Goal: Navigation & Orientation: Find specific page/section

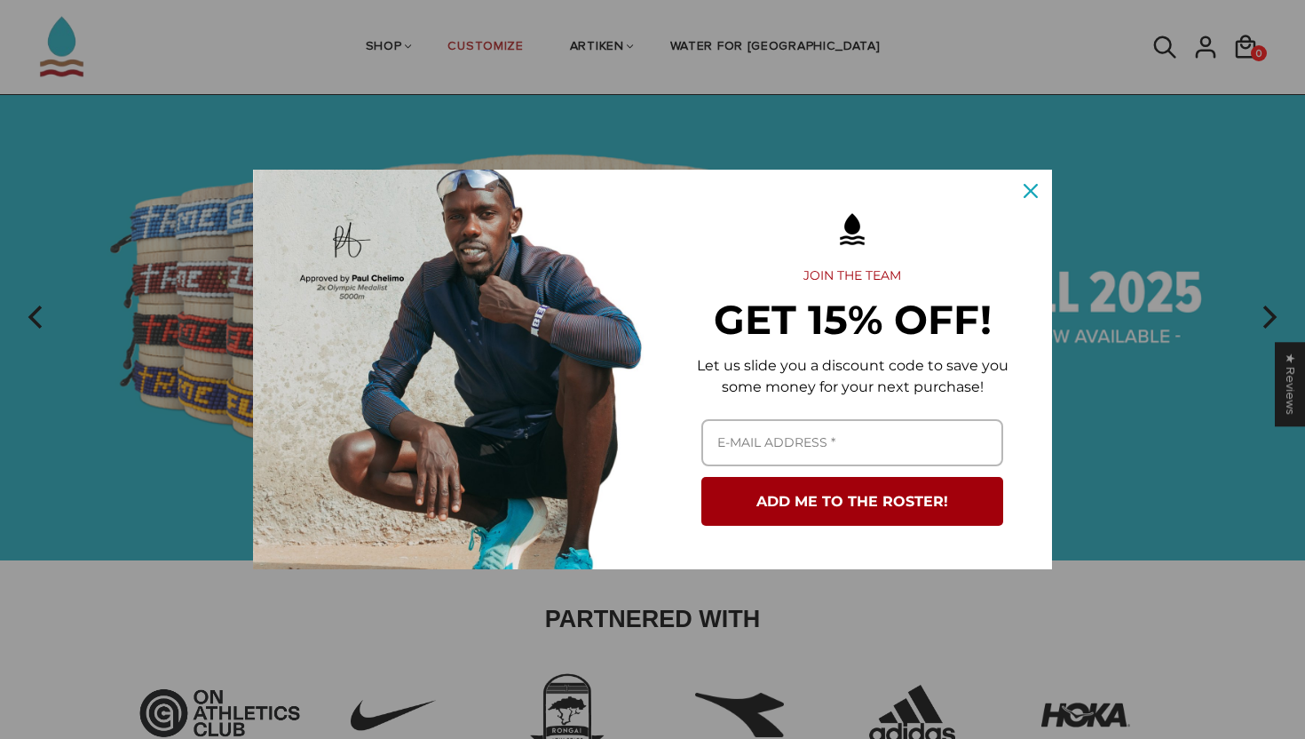
scroll to position [68, 0]
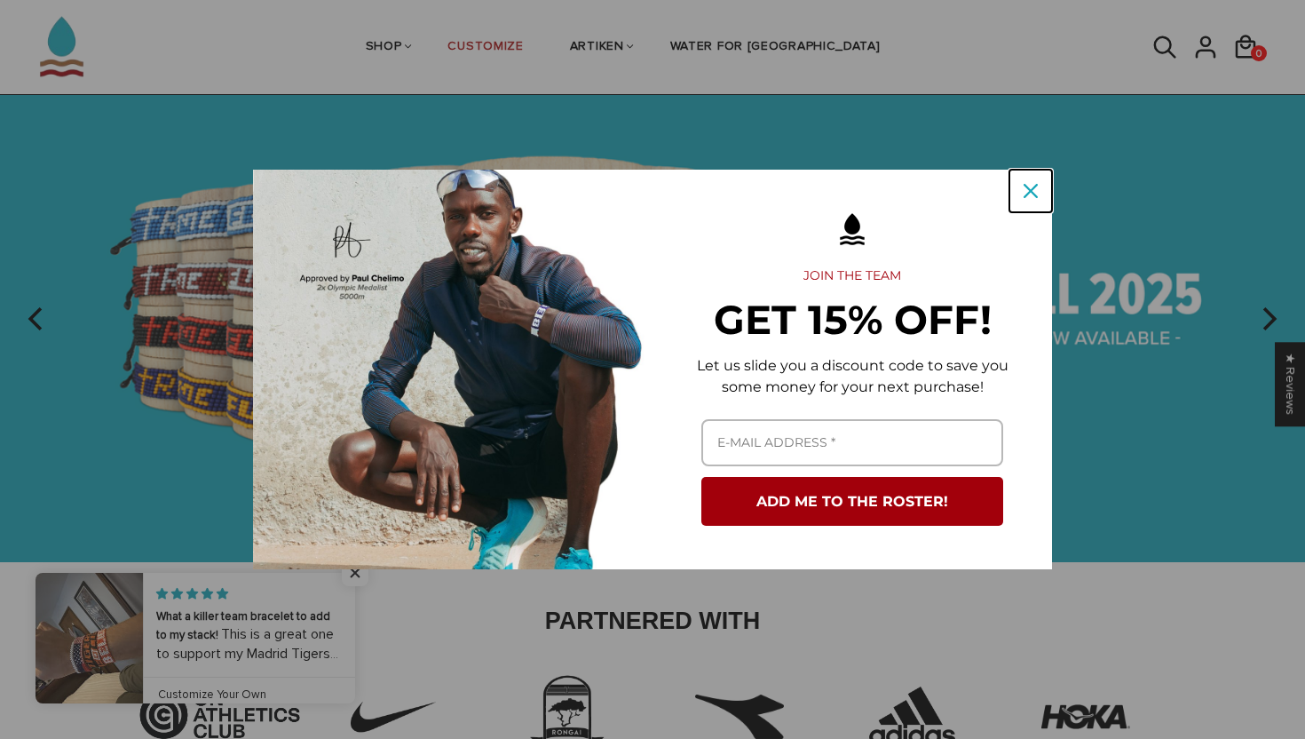
click at [1032, 186] on icon "close icon" at bounding box center [1031, 191] width 14 height 14
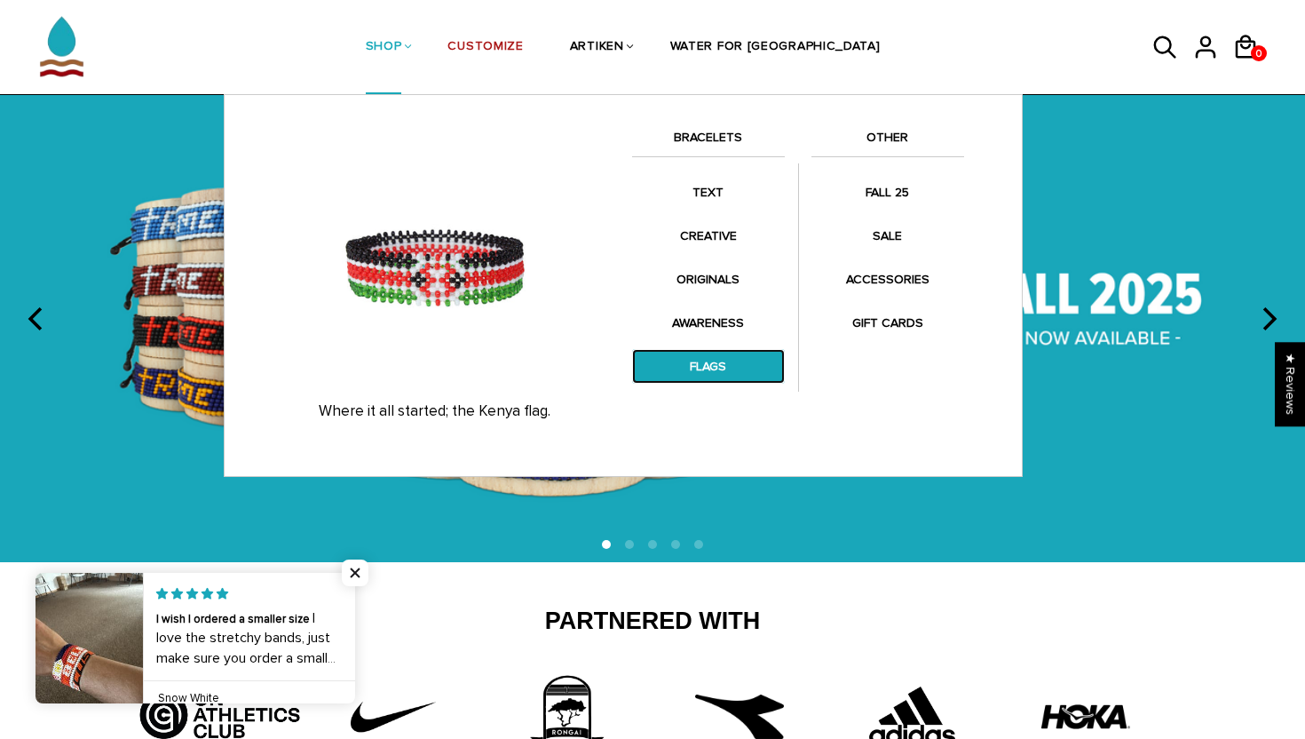
click at [737, 356] on link "FLAGS" at bounding box center [708, 366] width 153 height 35
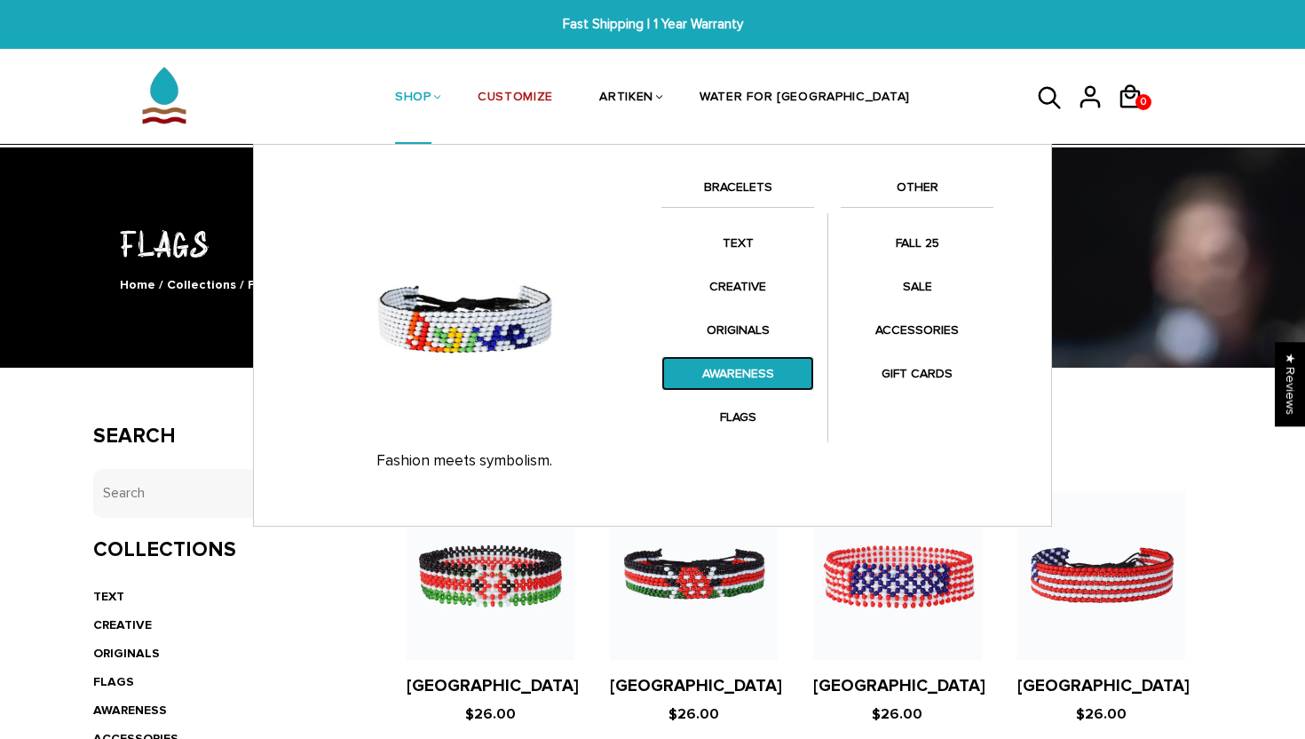
click at [721, 383] on link "AWARENESS" at bounding box center [737, 373] width 153 height 35
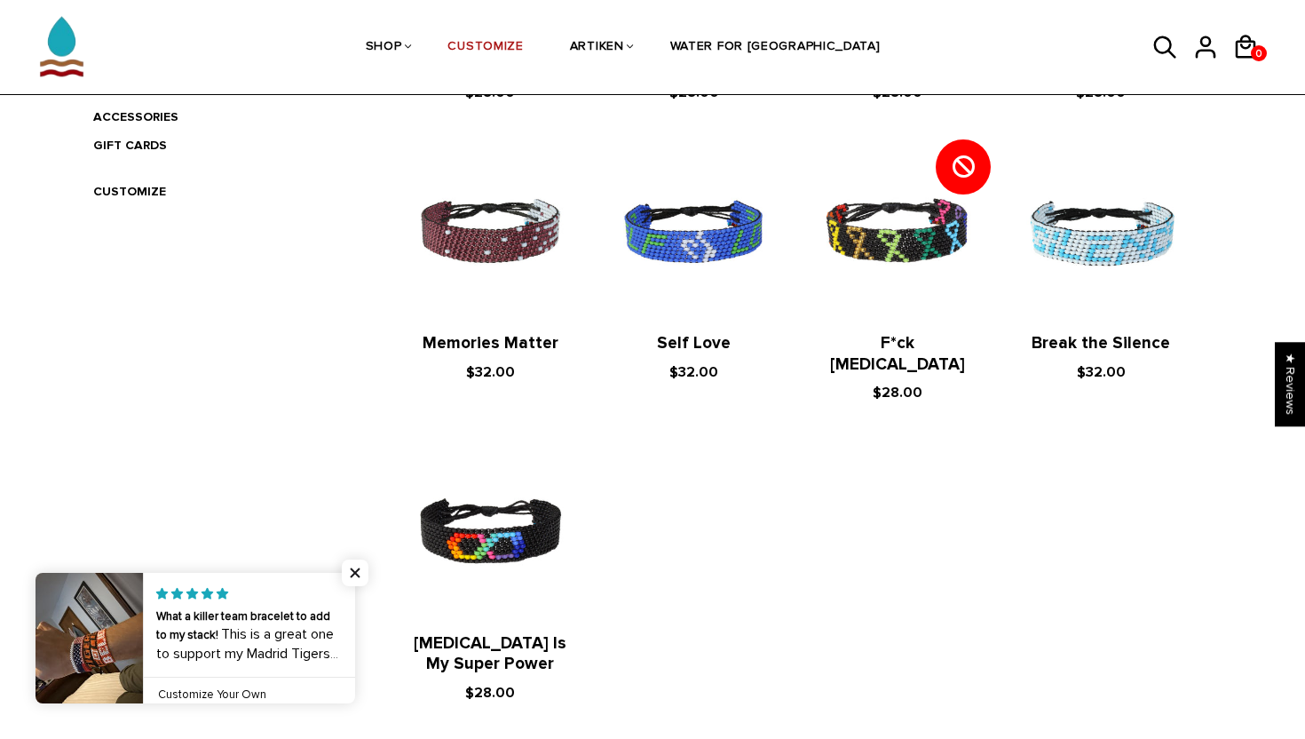
scroll to position [613, 0]
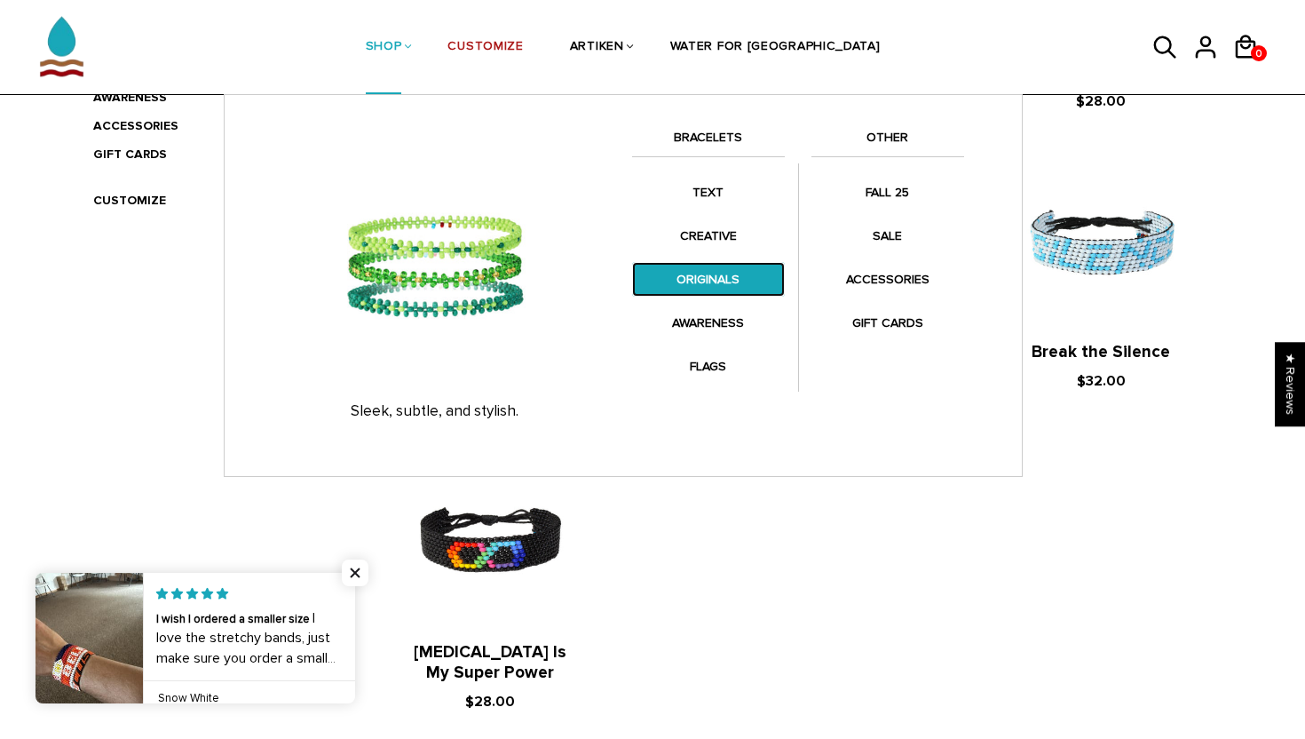
click at [727, 279] on link "ORIGINALS" at bounding box center [708, 279] width 153 height 35
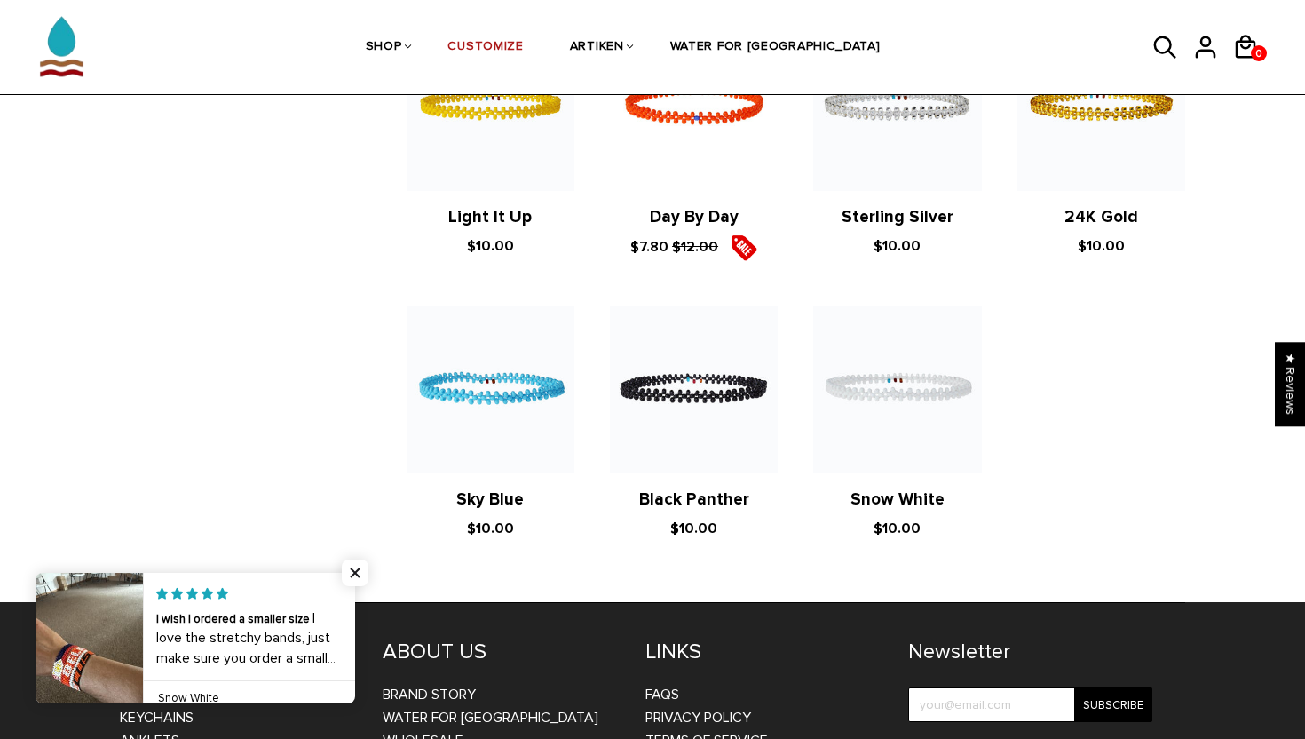
scroll to position [1314, 0]
